Goal: Transaction & Acquisition: Download file/media

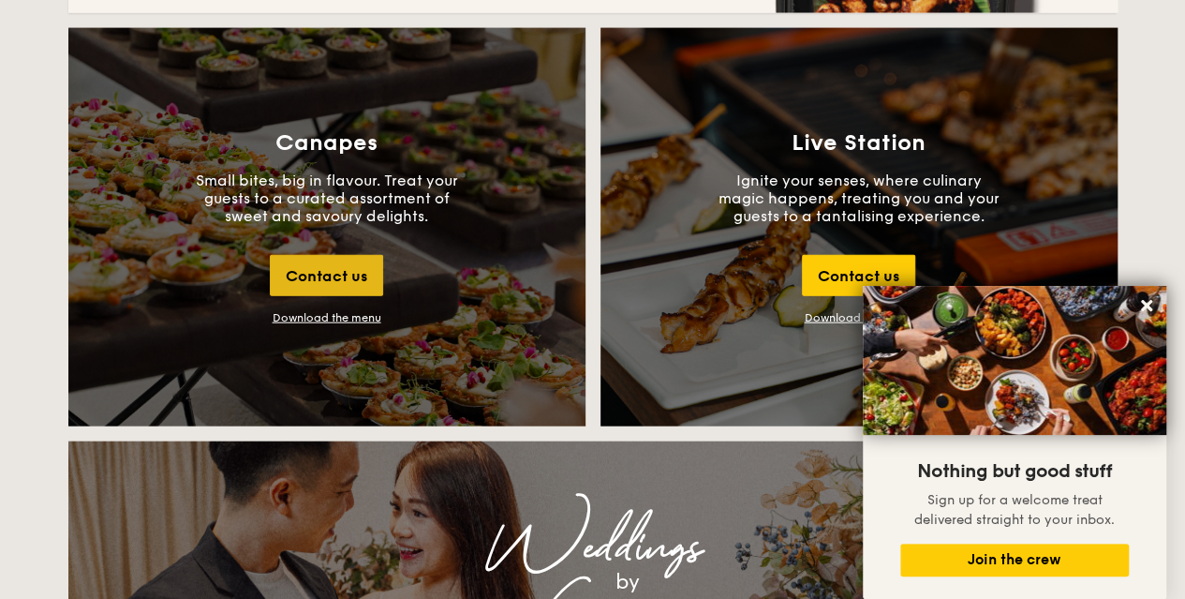
click at [324, 263] on div "Contact us" at bounding box center [326, 275] width 113 height 41
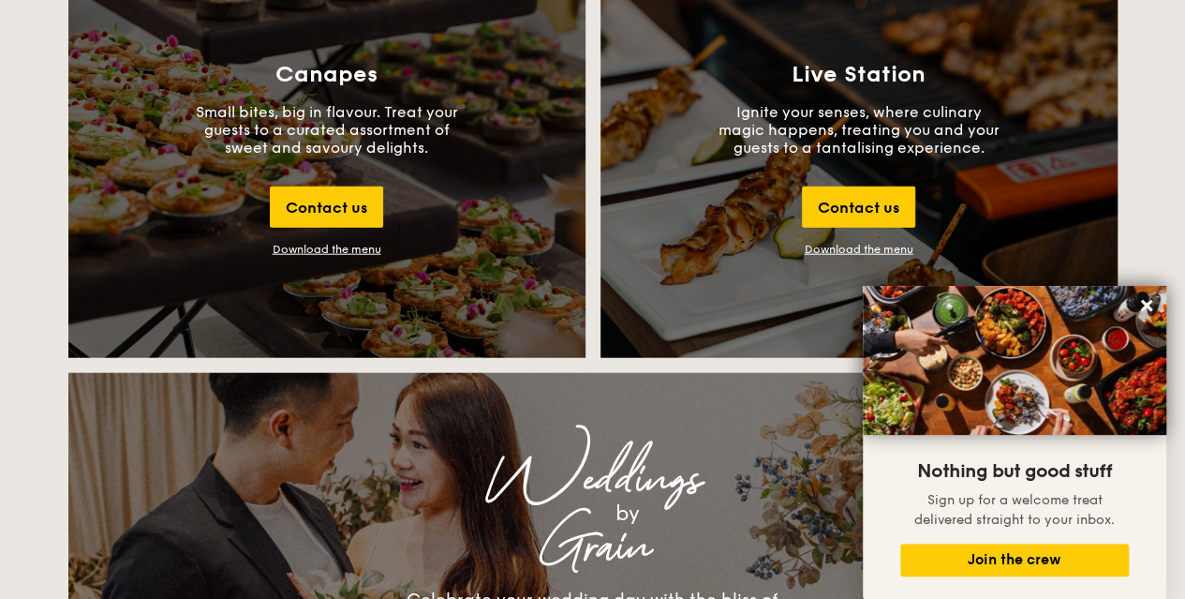
scroll to position [1848, 0]
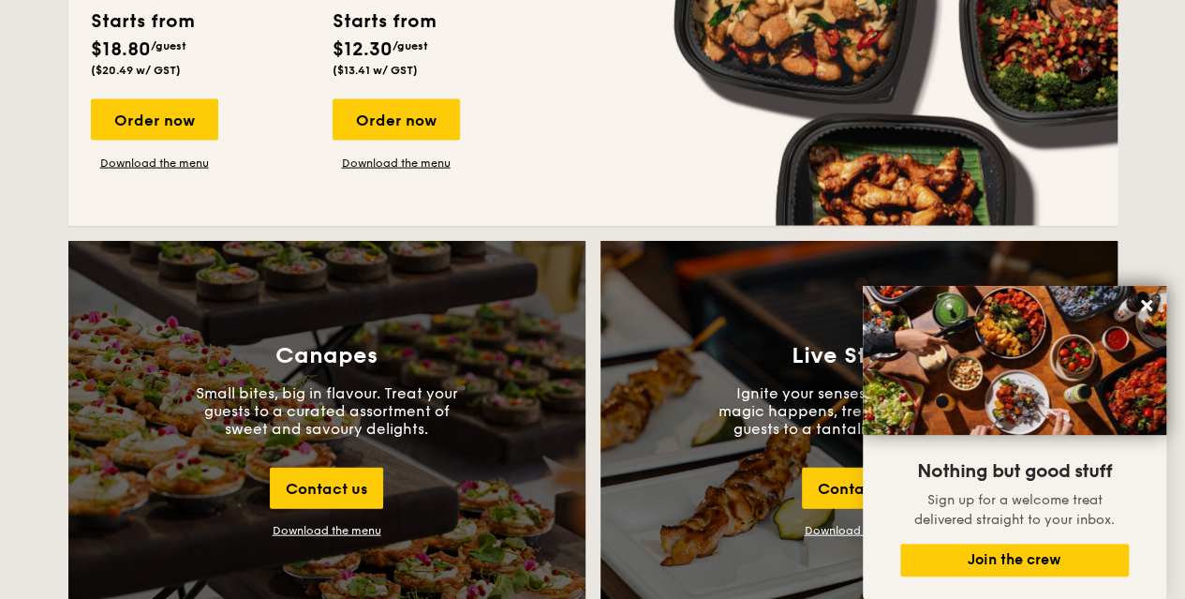
click at [320, 528] on div "Download the menu" at bounding box center [327, 530] width 109 height 13
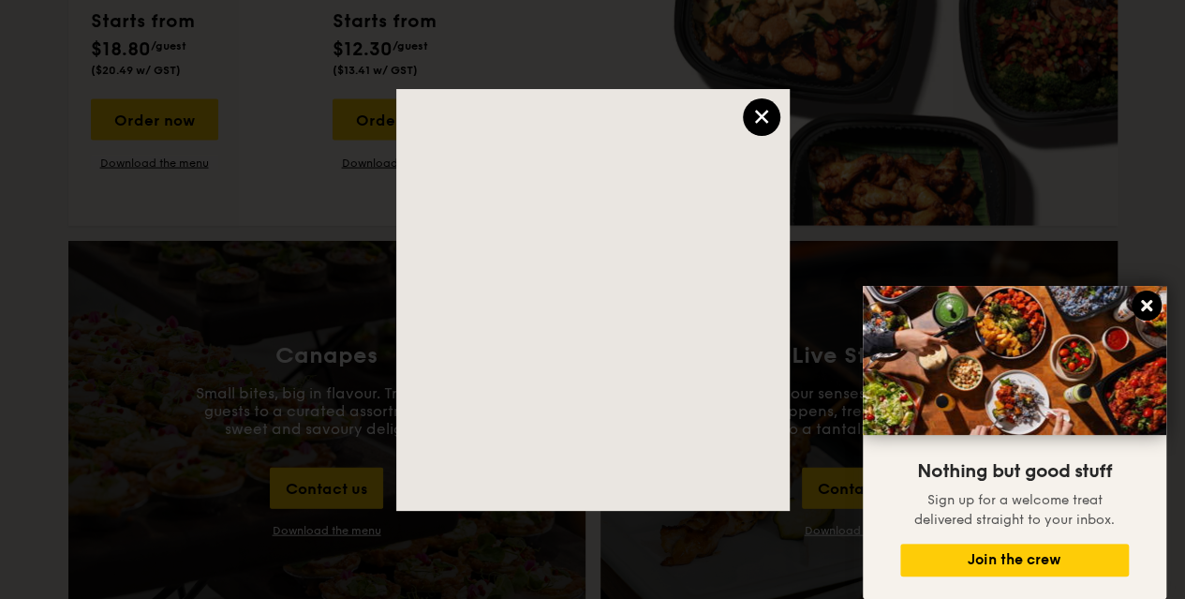
click at [1143, 304] on icon at bounding box center [1146, 305] width 11 height 11
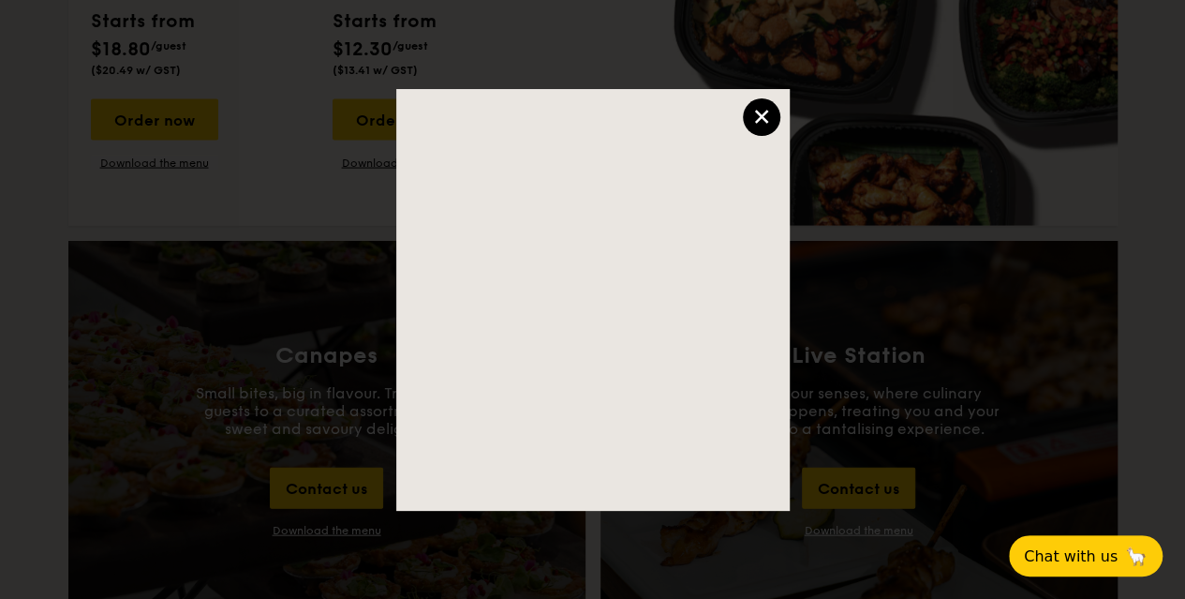
click at [749, 113] on div "×" at bounding box center [761, 116] width 37 height 37
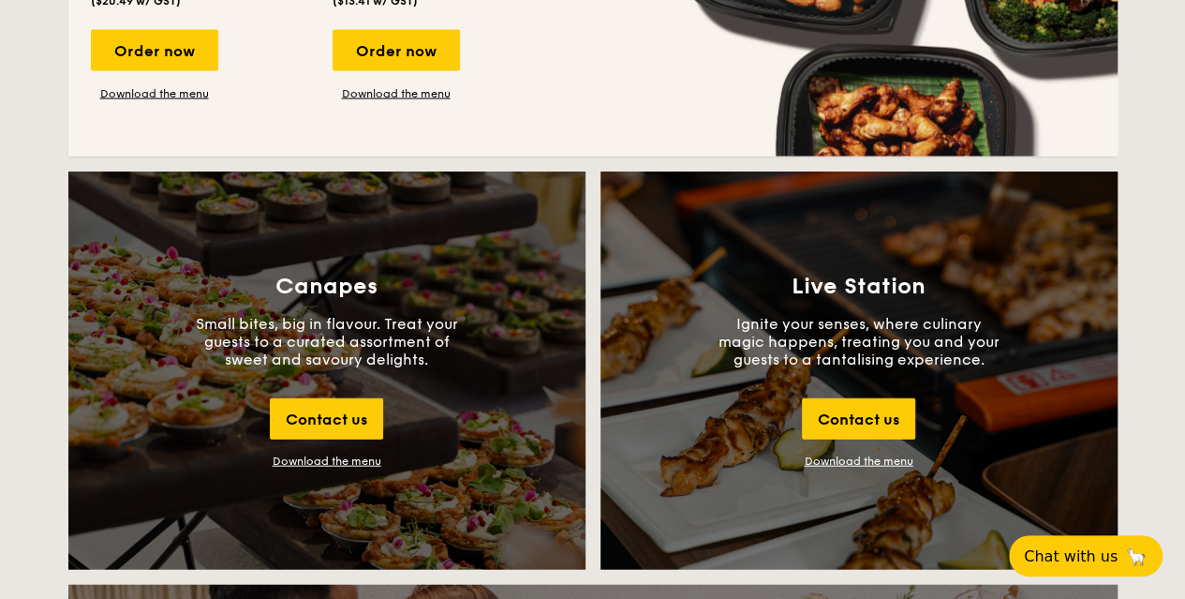
scroll to position [2035, 0]
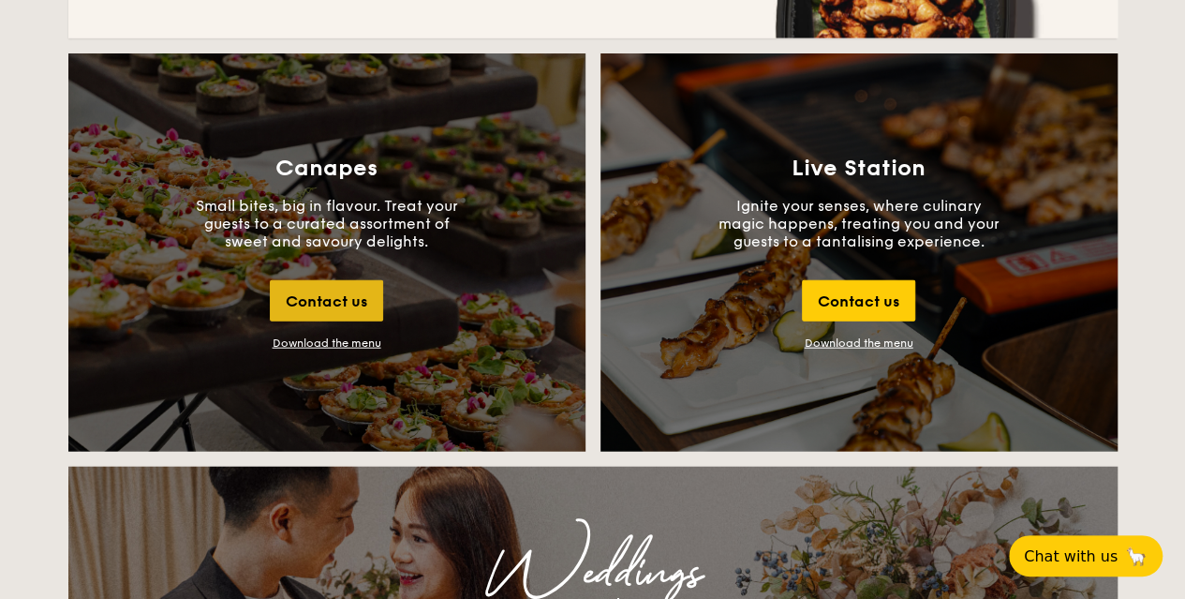
click at [332, 314] on div "Contact us" at bounding box center [326, 300] width 113 height 41
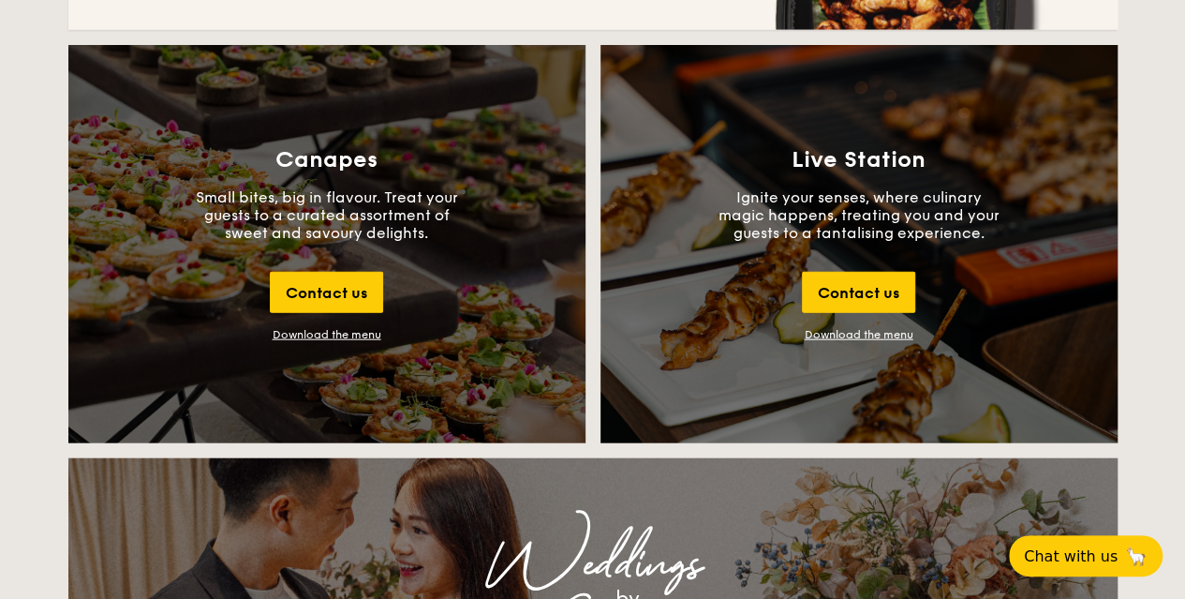
scroll to position [1942, 0]
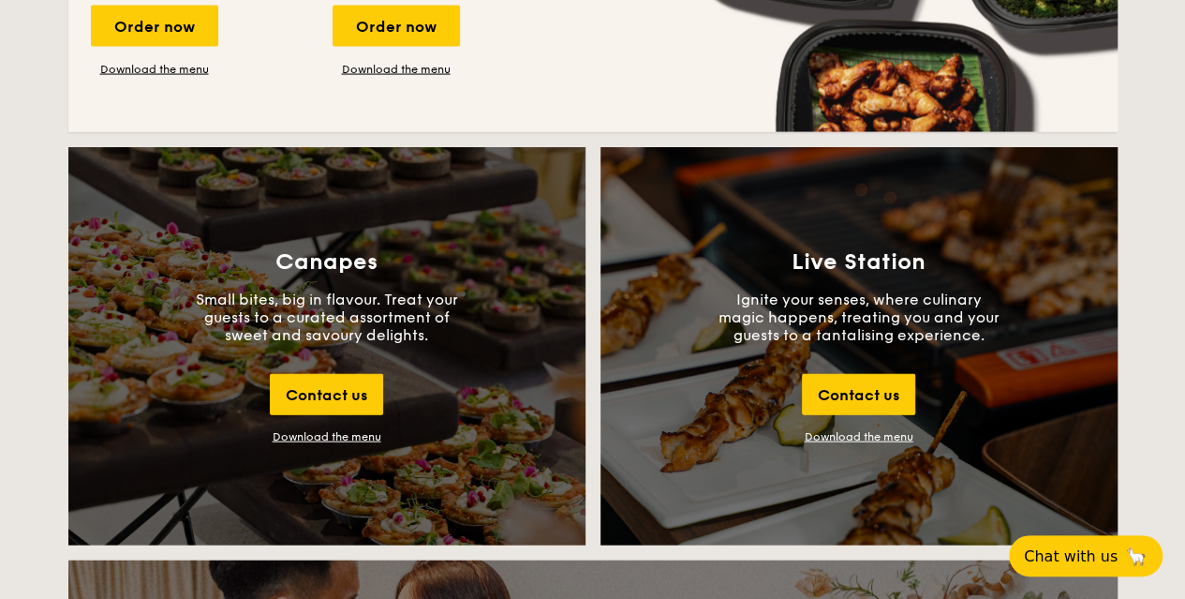
click at [326, 434] on div "Download the menu" at bounding box center [327, 436] width 109 height 13
